Goal: Information Seeking & Learning: Check status

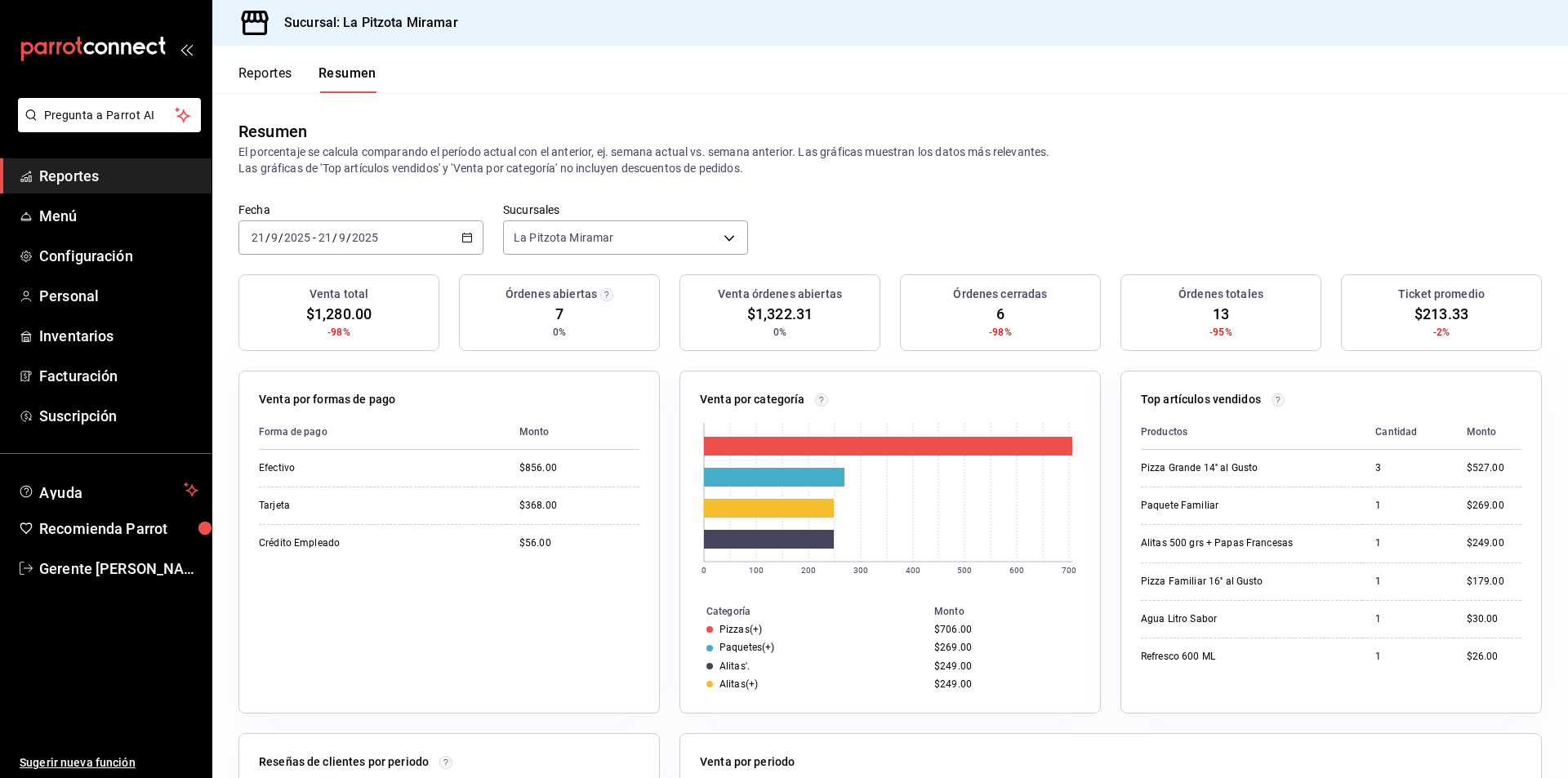
click at [107, 168] on span "Reportes" at bounding box center [118, 176] width 160 height 22
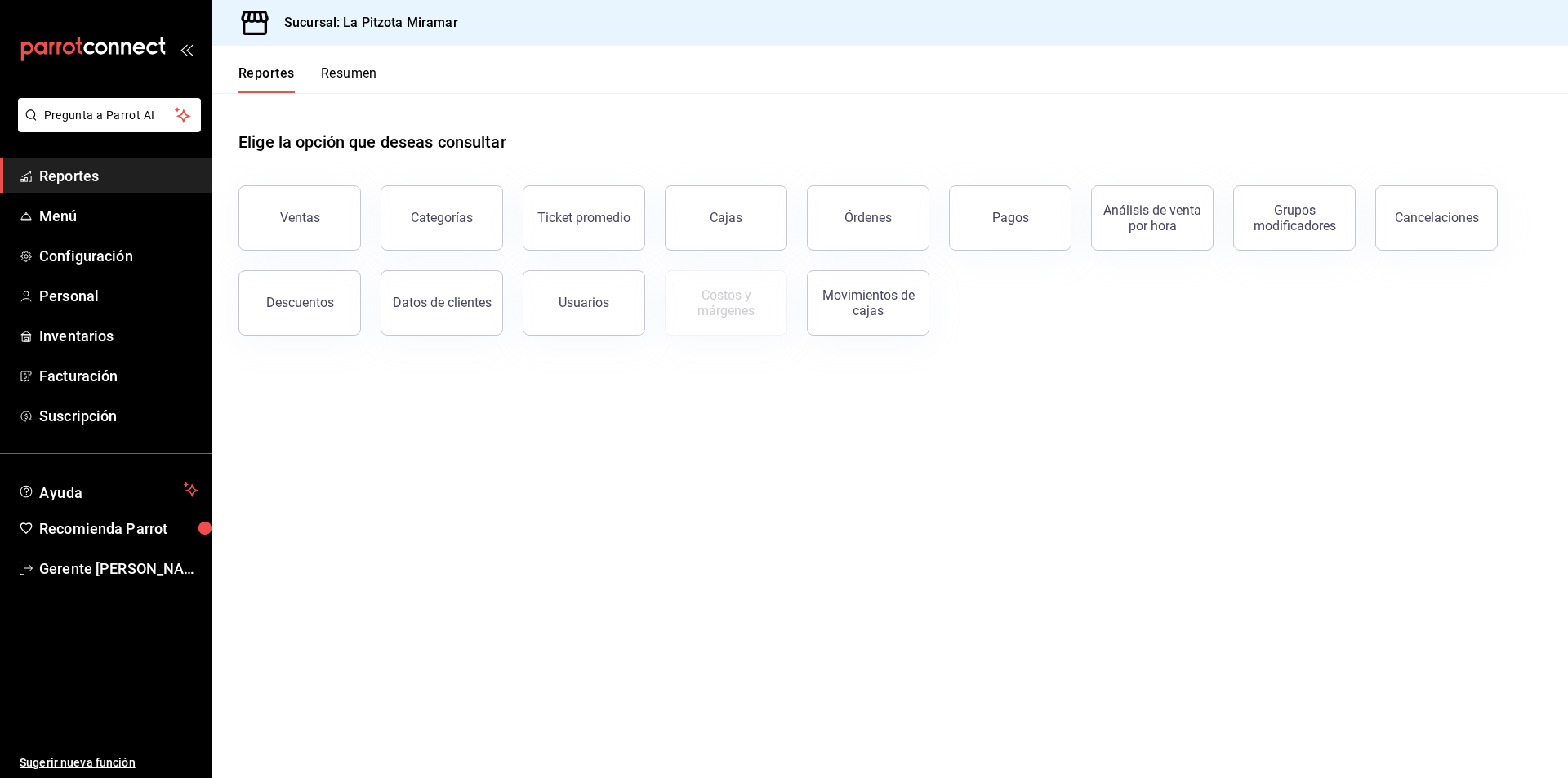
click at [733, 182] on div "Cajas" at bounding box center [717, 208] width 142 height 85
click at [707, 233] on link "Cajas" at bounding box center [726, 218] width 123 height 65
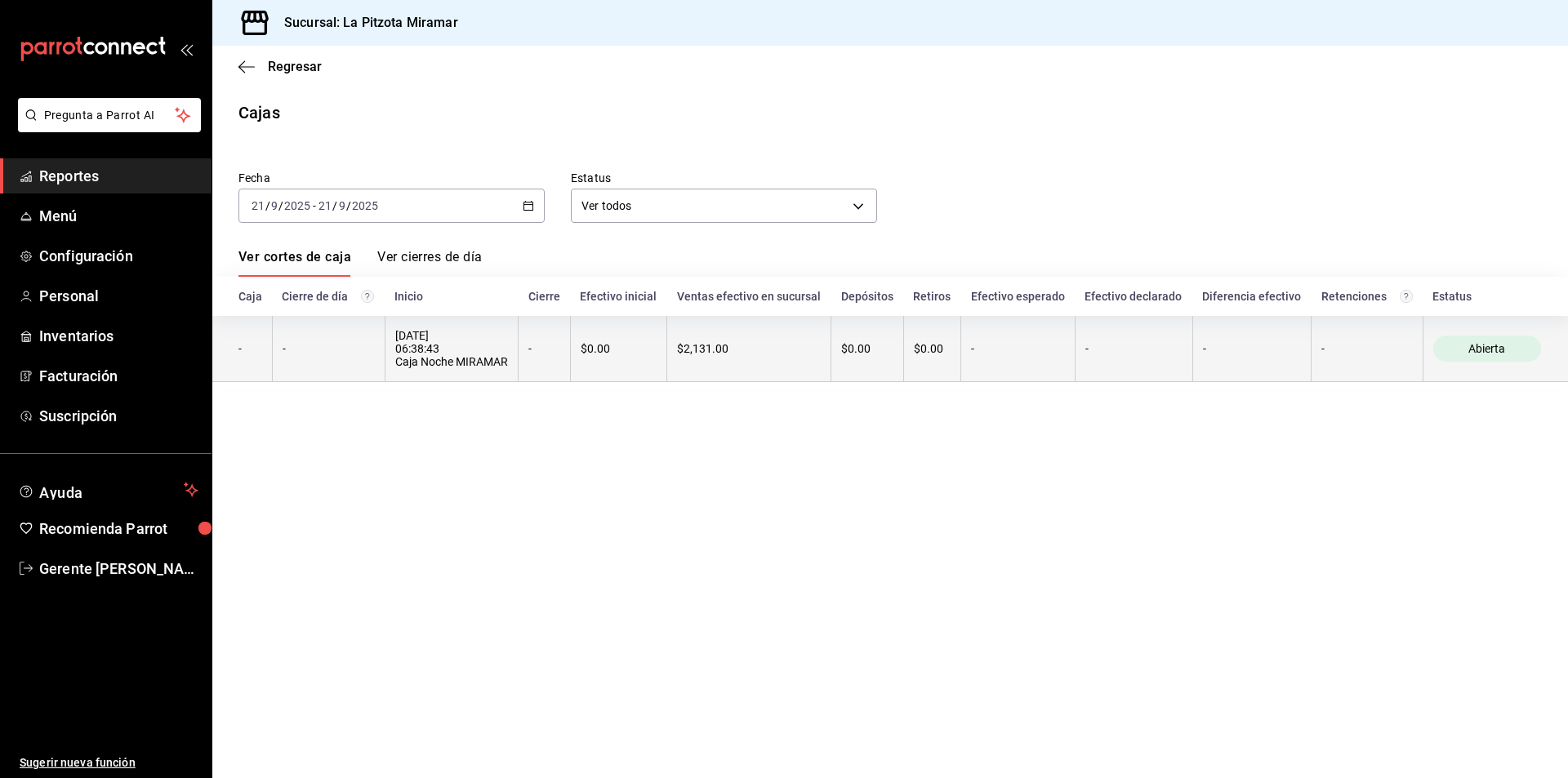
click at [782, 365] on th "$2,131.00" at bounding box center [749, 349] width 164 height 66
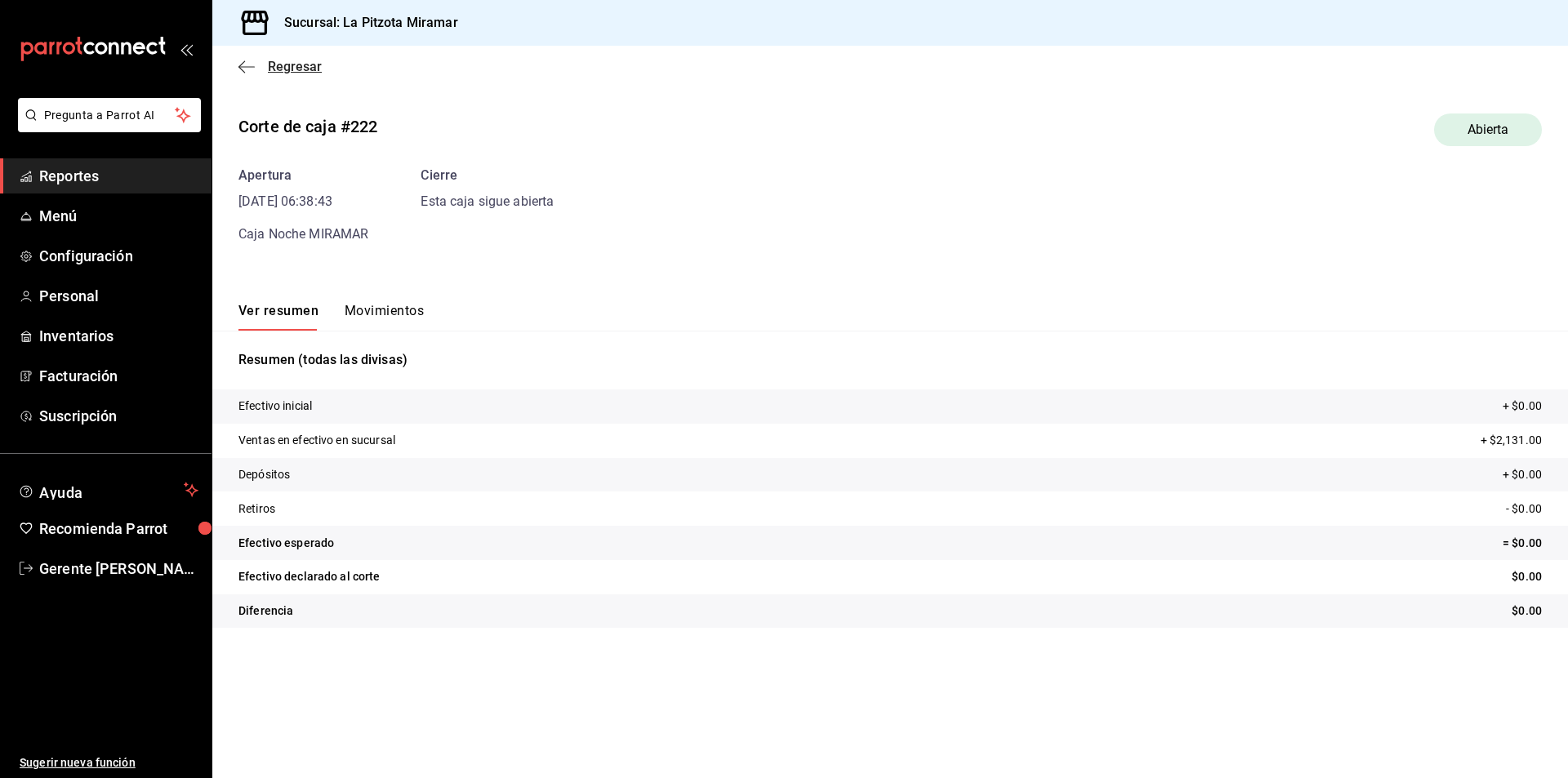
click at [239, 62] on icon "button" at bounding box center [247, 67] width 16 height 14
